Goal: Task Accomplishment & Management: Manage account settings

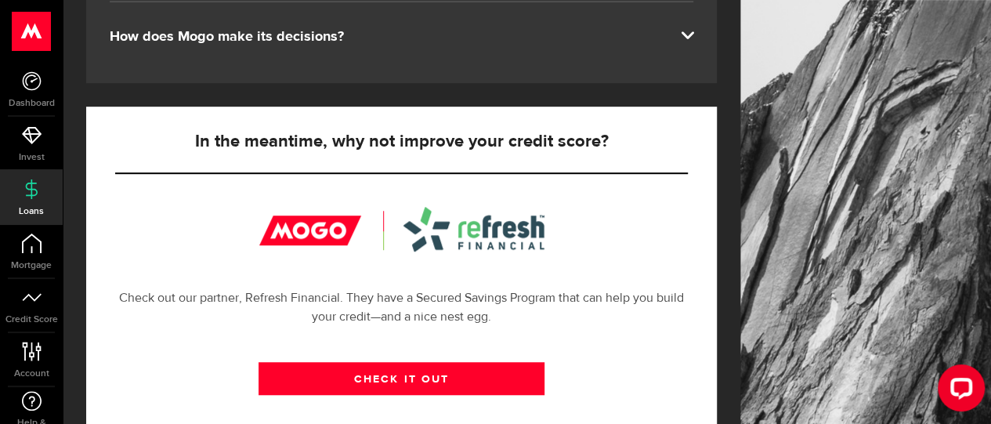
scroll to position [433, 0]
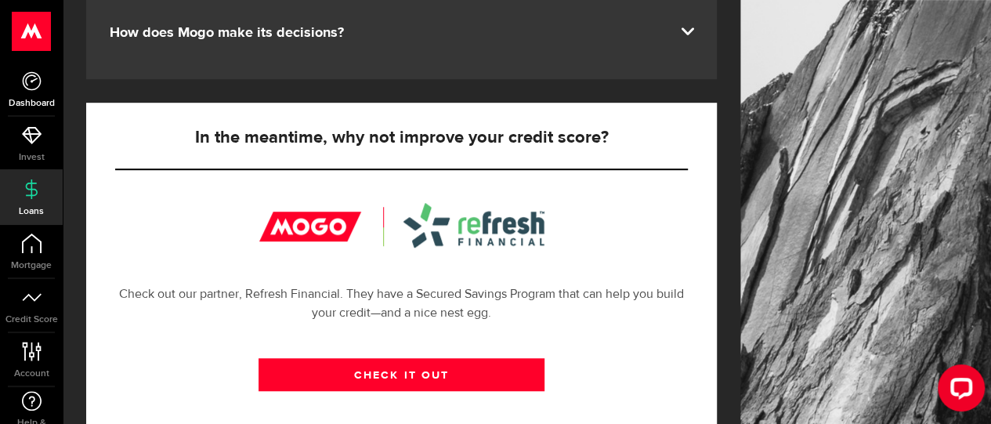
click at [32, 81] on icon at bounding box center [32, 81] width 20 height 20
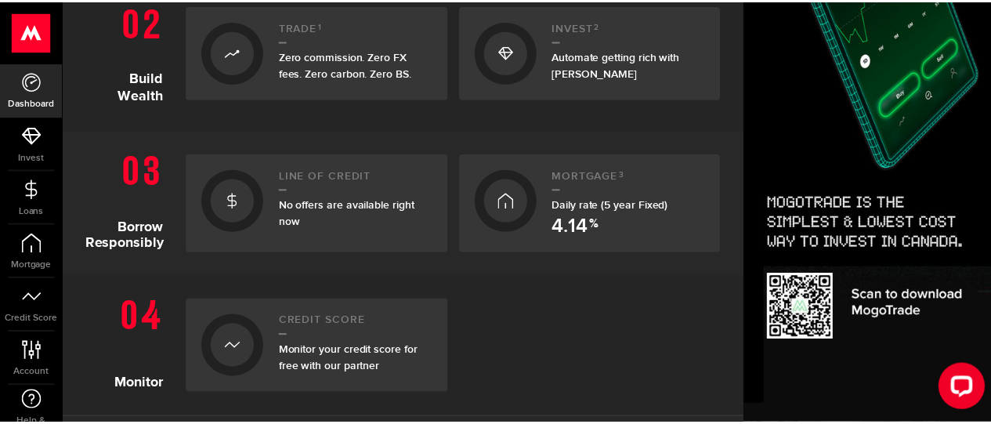
scroll to position [527, 0]
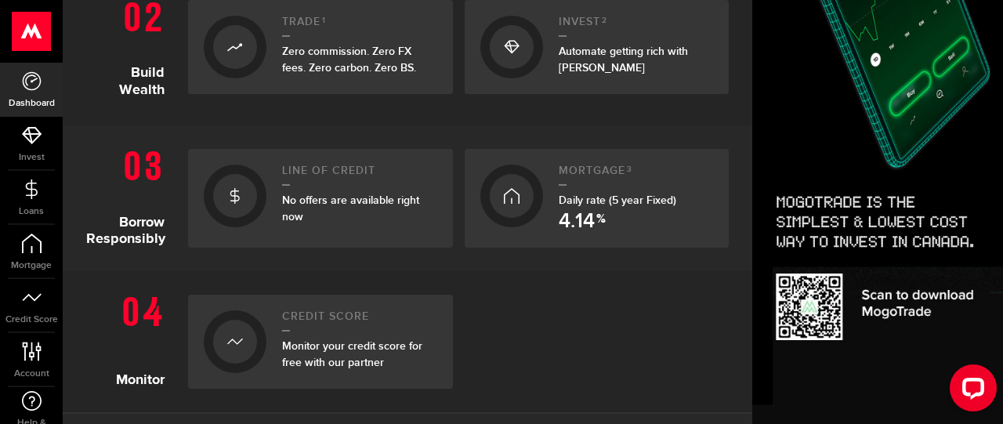
click at [316, 165] on h2 "Line of credit" at bounding box center [359, 175] width 155 height 21
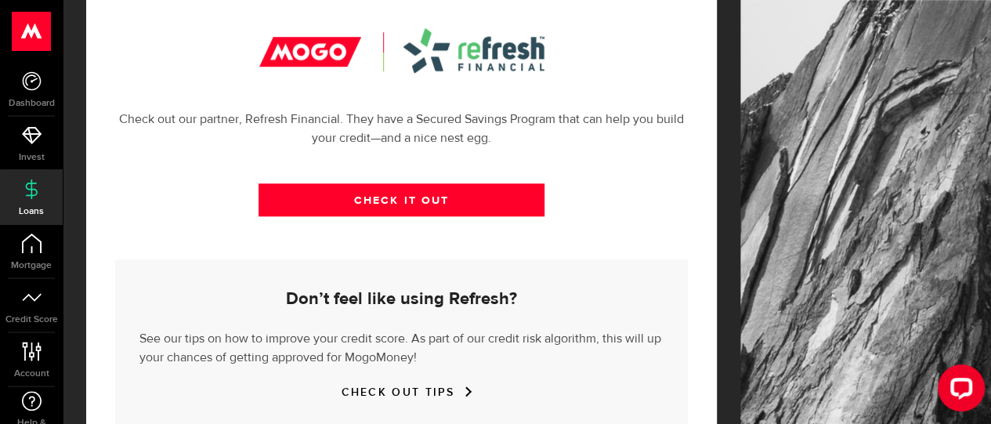
scroll to position [635, 0]
